Goal: Find specific page/section: Find specific page/section

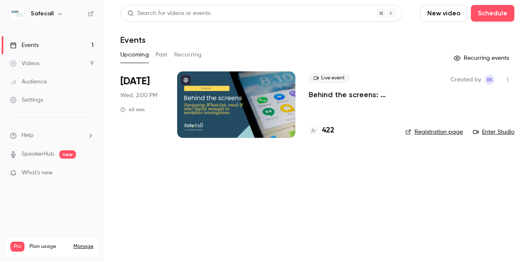
click at [162, 56] on button "Past" at bounding box center [161, 54] width 12 height 13
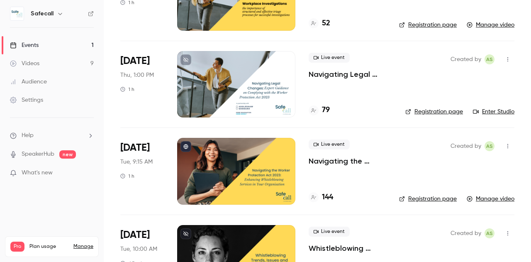
scroll to position [585, 0]
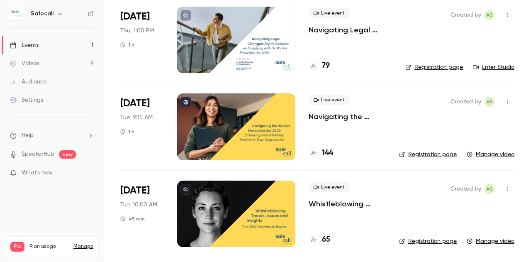
click at [236, 134] on div at bounding box center [236, 126] width 118 height 66
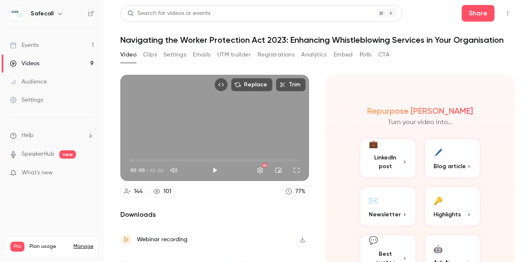
click at [173, 54] on button "Settings" at bounding box center [174, 54] width 23 height 13
